Goal: Task Accomplishment & Management: Manage account settings

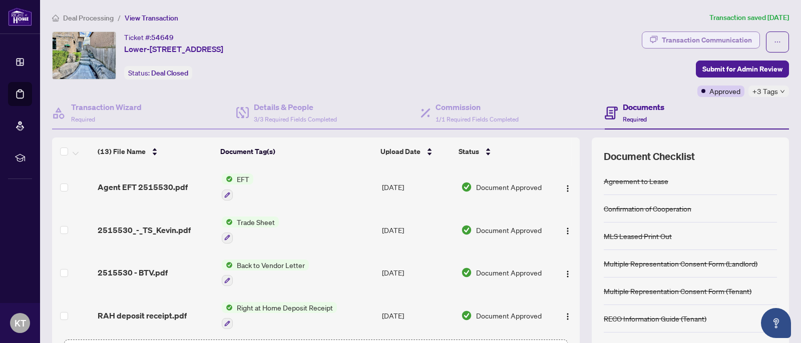
click at [679, 43] on div "Transaction Communication" at bounding box center [707, 40] width 90 height 16
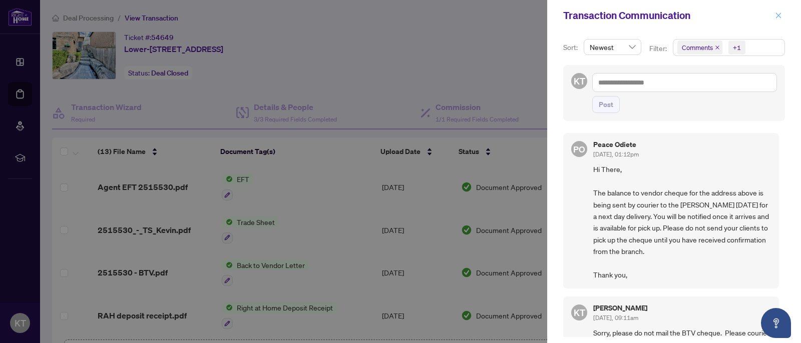
click at [781, 16] on icon "close" at bounding box center [778, 15] width 7 height 7
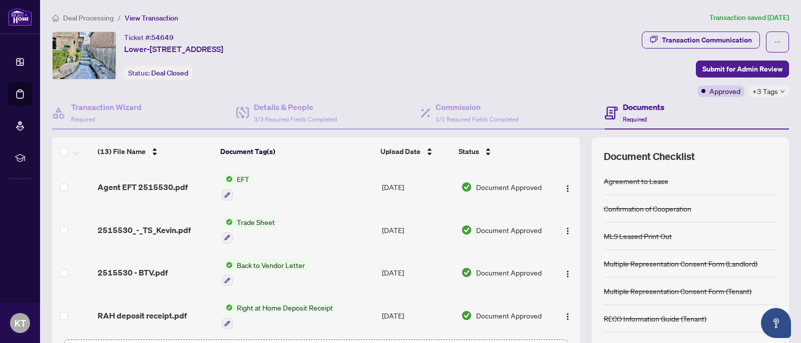
click at [91, 14] on span "Deal Processing" at bounding box center [88, 18] width 51 height 9
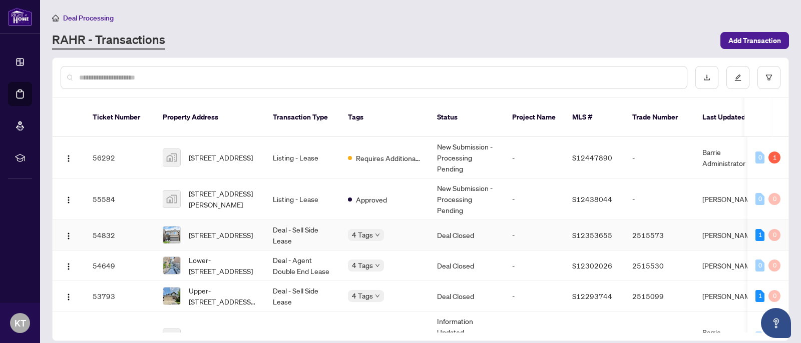
click at [250, 230] on span "[STREET_ADDRESS]" at bounding box center [221, 235] width 64 height 11
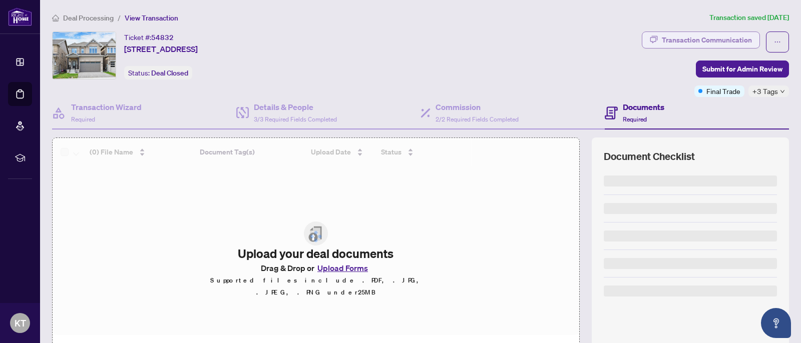
click at [723, 33] on div "Transaction Communication" at bounding box center [707, 40] width 90 height 16
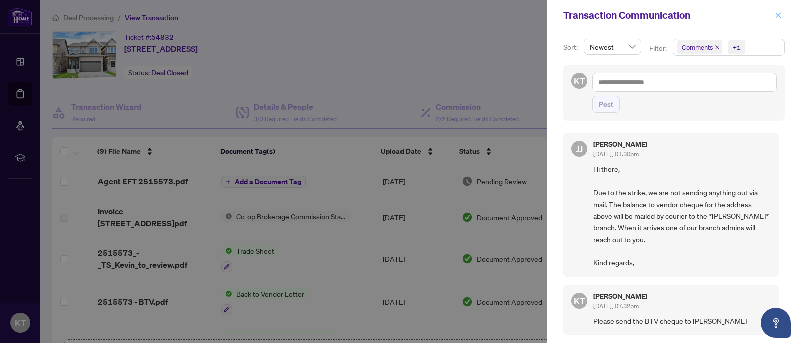
click at [780, 15] on icon "close" at bounding box center [778, 15] width 7 height 7
